Goal: Task Accomplishment & Management: Use online tool/utility

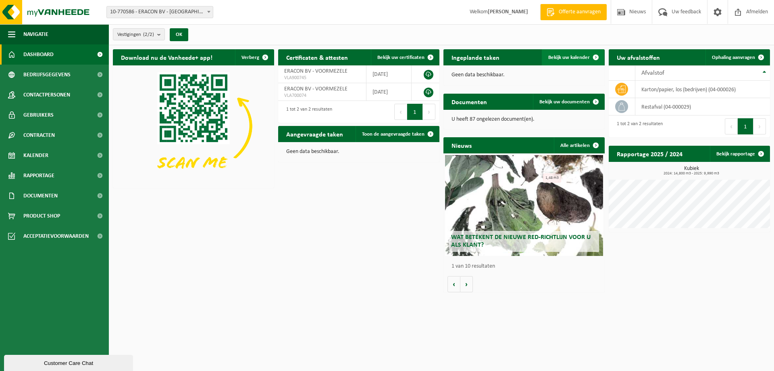
click at [568, 57] on span "Bekijk uw kalender" at bounding box center [570, 57] width 42 height 5
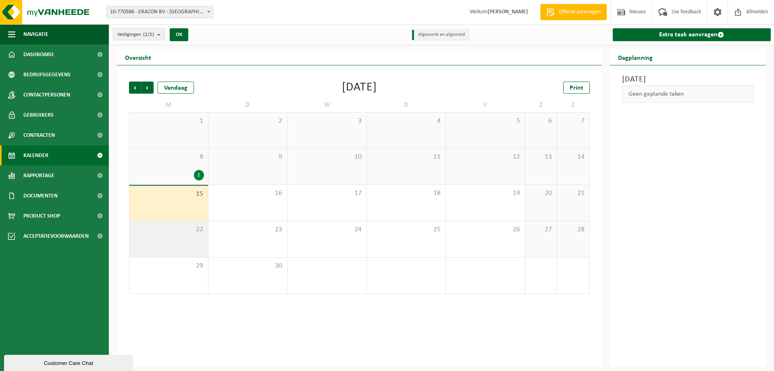
click at [194, 235] on div "22" at bounding box center [168, 239] width 79 height 36
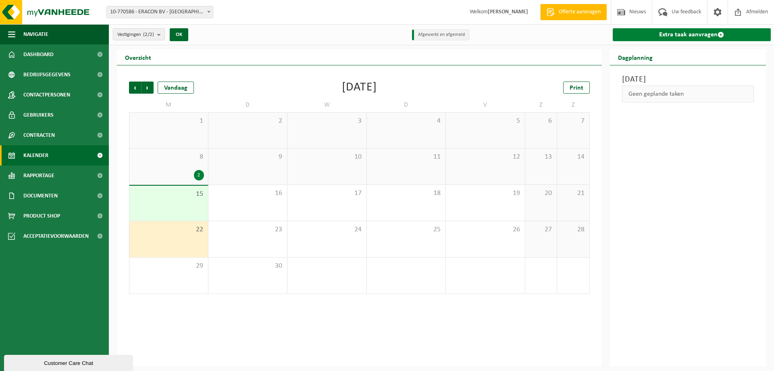
click at [671, 32] on link "Extra taak aanvragen" at bounding box center [692, 34] width 159 height 13
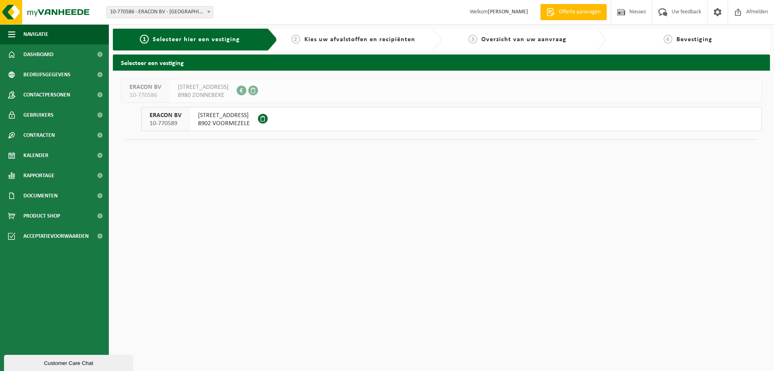
click at [219, 116] on span "[STREET_ADDRESS]" at bounding box center [224, 115] width 52 height 8
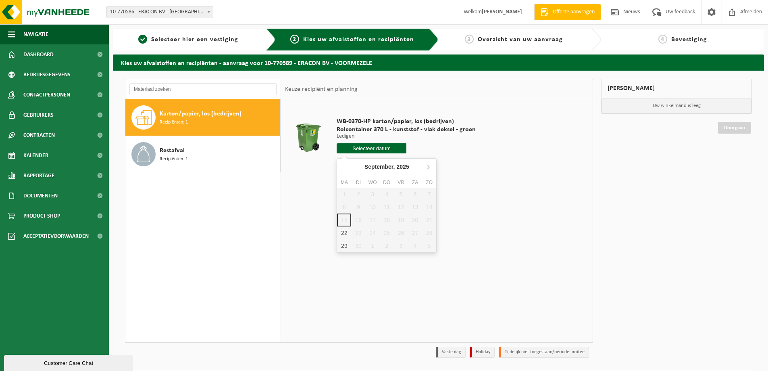
click at [358, 147] on input "text" at bounding box center [372, 148] width 70 height 10
click at [346, 235] on div "22" at bounding box center [344, 232] width 14 height 13
type input "Van 2025-09-22"
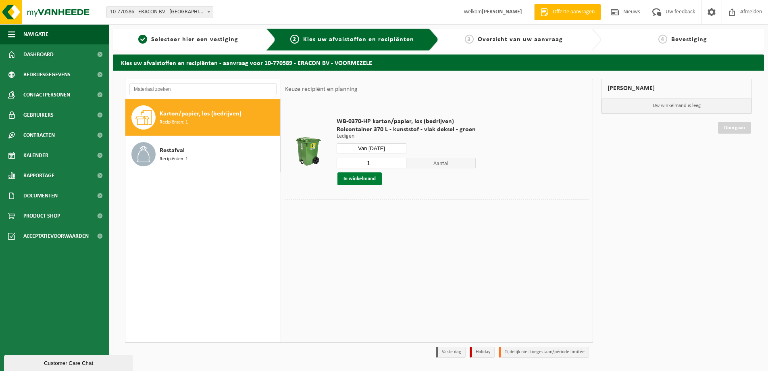
click at [359, 182] on button "In winkelmand" at bounding box center [360, 178] width 44 height 13
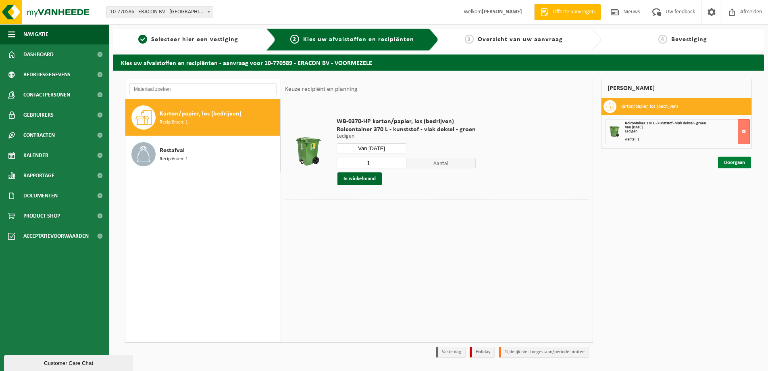
click at [730, 160] on link "Doorgaan" at bounding box center [734, 163] width 33 height 12
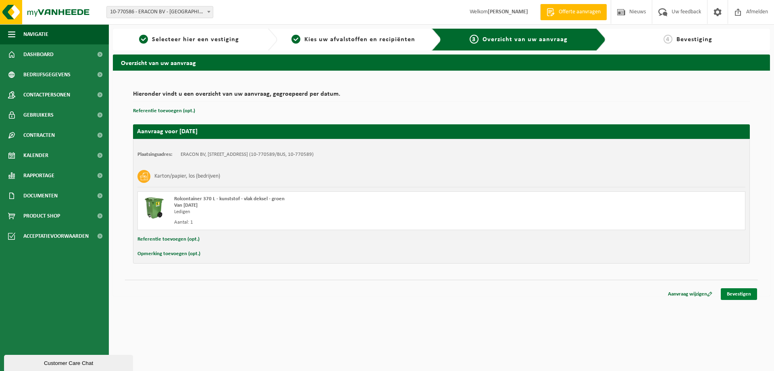
click at [749, 292] on link "Bevestigen" at bounding box center [739, 294] width 36 height 12
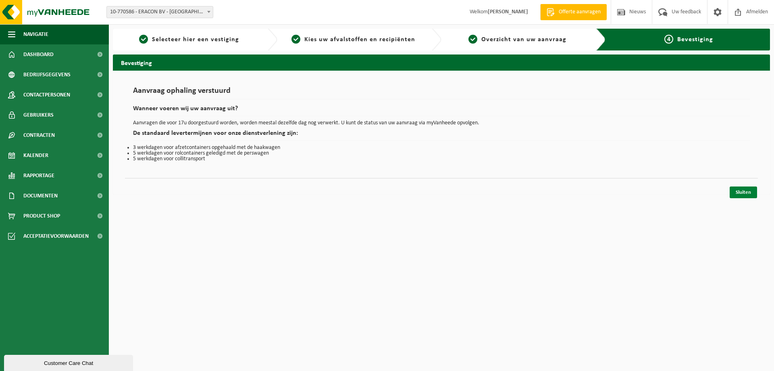
click at [742, 191] on link "Sluiten" at bounding box center [743, 192] width 27 height 12
